Goal: Task Accomplishment & Management: Use online tool/utility

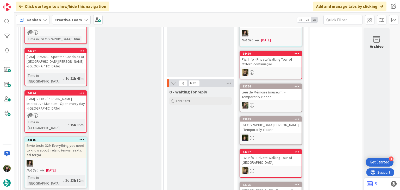
scroll to position [329, 0]
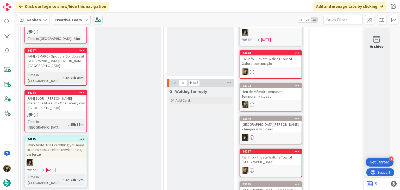
click at [82, 137] on icon at bounding box center [82, 139] width 5 height 4
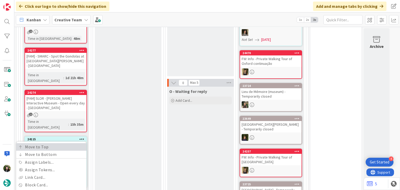
click at [82, 143] on link "Move to Top" at bounding box center [51, 147] width 70 height 8
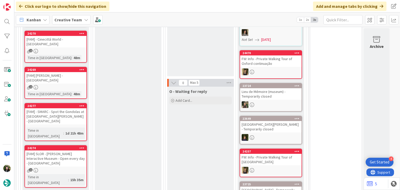
scroll to position [154, 0]
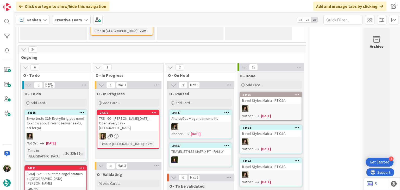
click at [122, 77] on div "1 O - In Progress" at bounding box center [128, 71] width 70 height 15
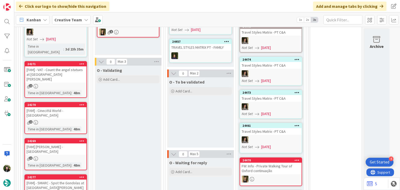
scroll to position [223, 0]
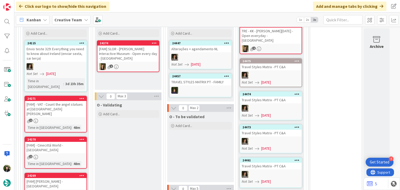
click at [81, 43] on icon at bounding box center [82, 43] width 5 height 4
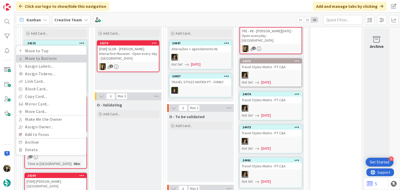
click at [83, 57] on link "Move to Bottom" at bounding box center [51, 59] width 70 height 8
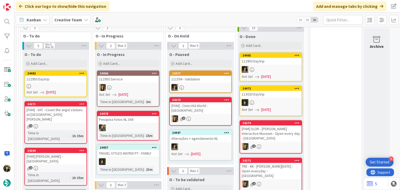
scroll to position [264, 0]
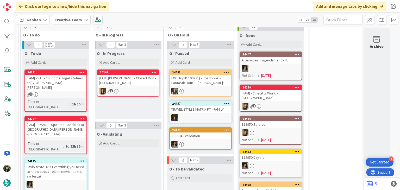
drag, startPoint x: 337, startPoint y: 67, endPoint x: 320, endPoint y: 67, distance: 16.7
